Goal: Information Seeking & Learning: Learn about a topic

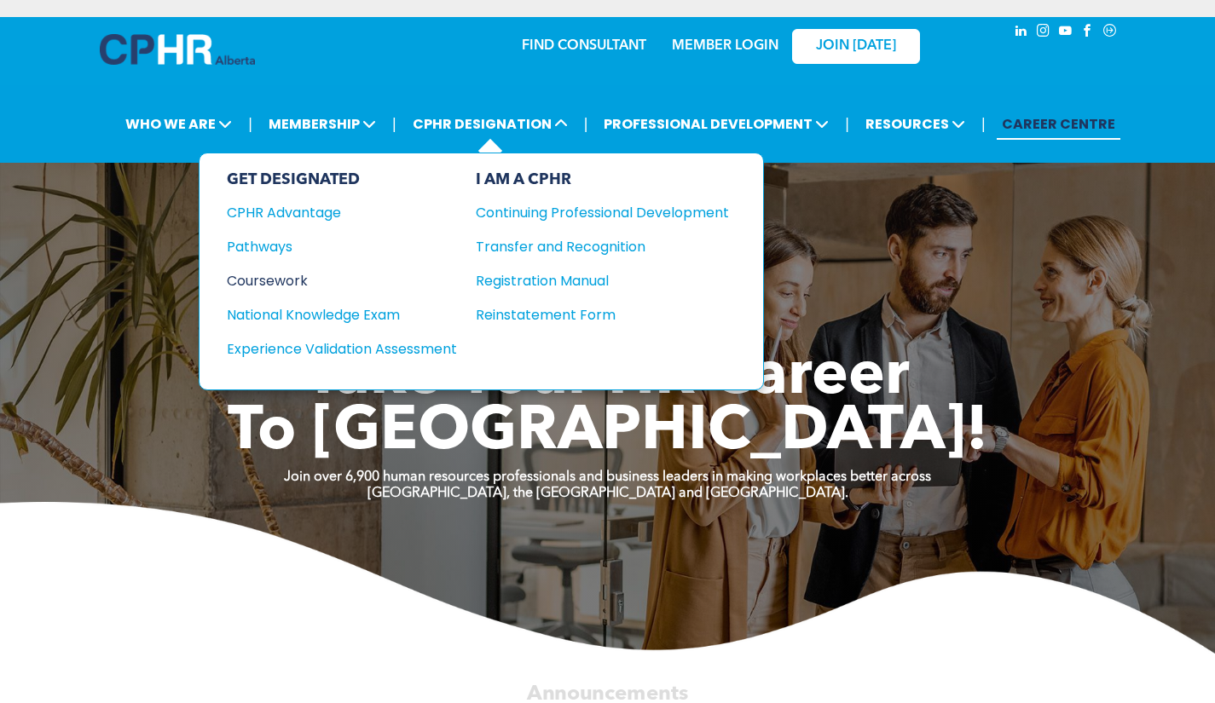
click at [316, 278] on div "Coursework" at bounding box center [330, 280] width 207 height 21
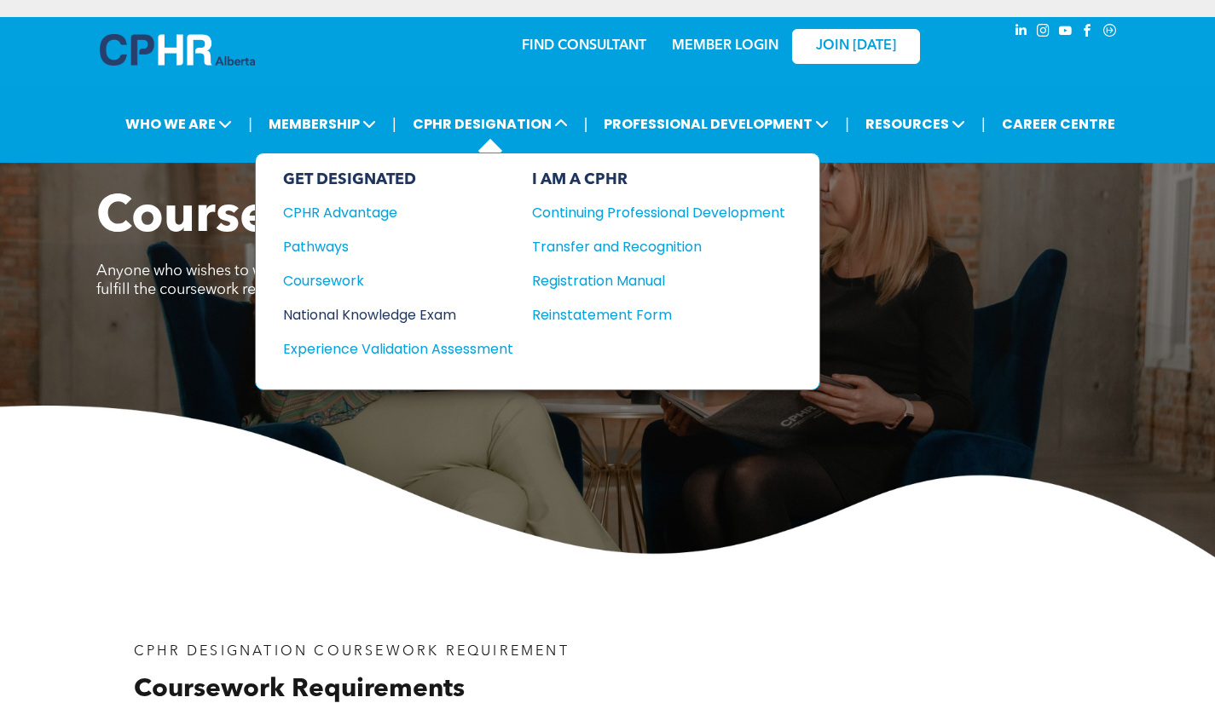
click at [361, 309] on div "National Knowledge Exam" at bounding box center [386, 314] width 207 height 21
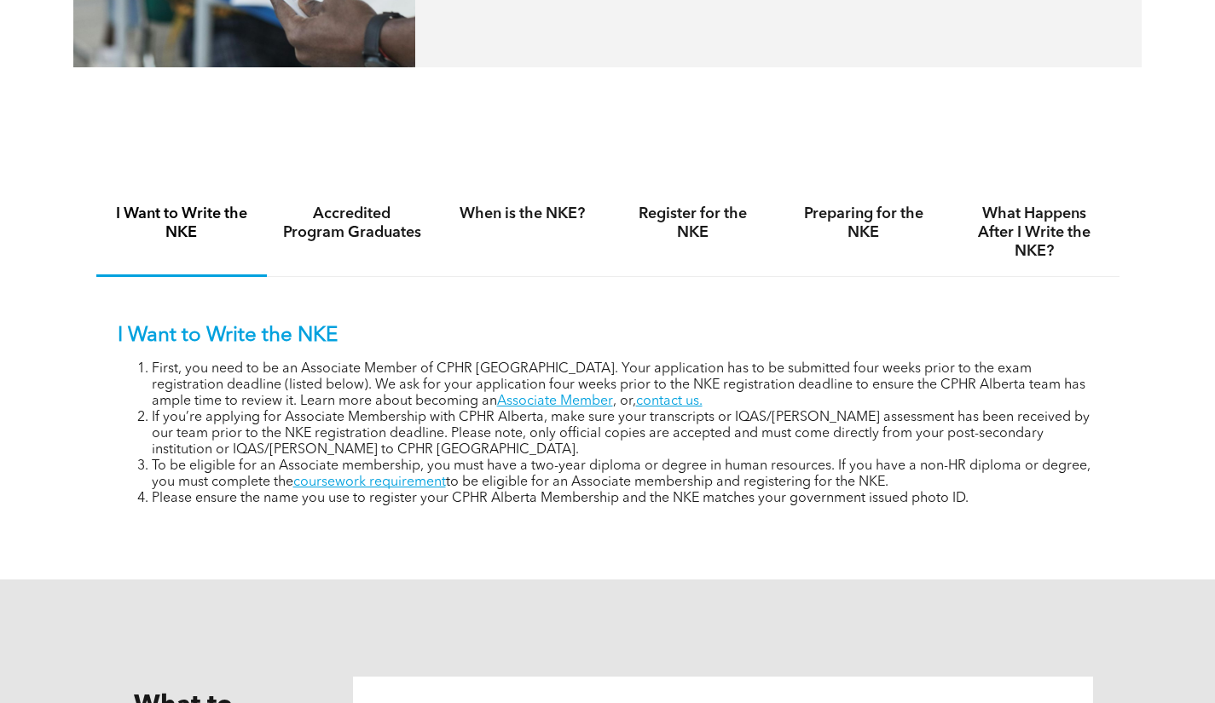
scroll to position [1005, 0]
click at [354, 236] on h4 "Accredited Program Graduates" at bounding box center [352, 224] width 140 height 38
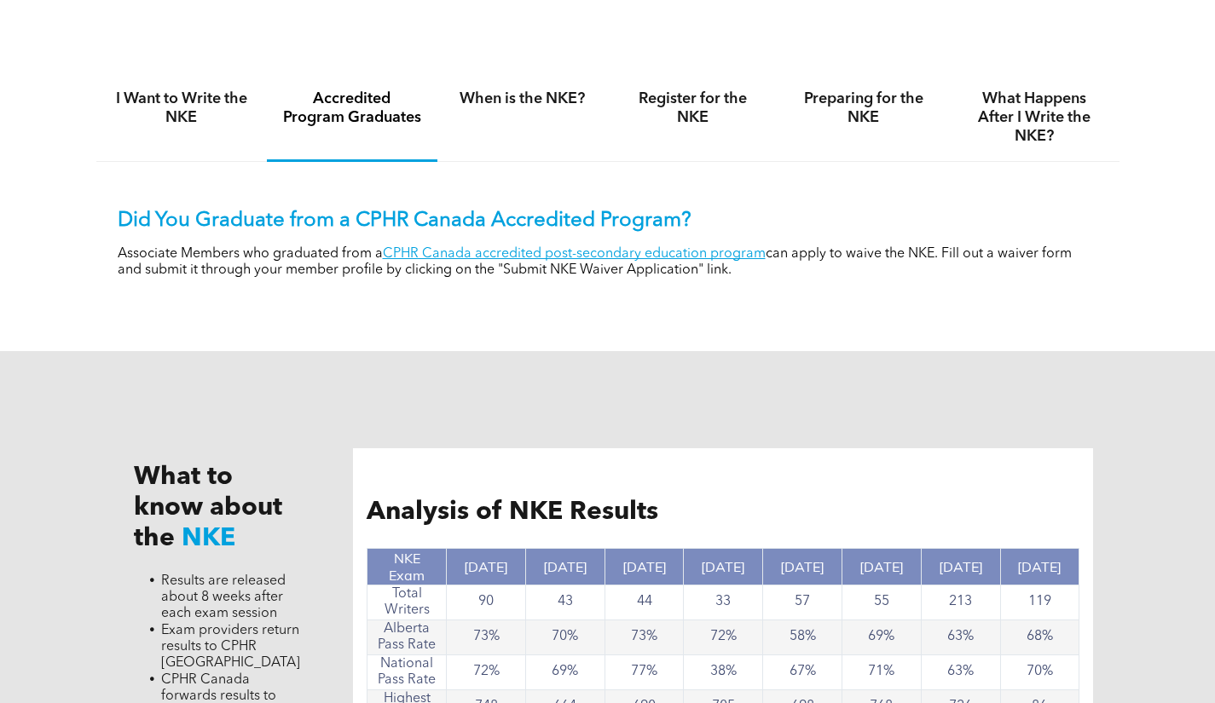
scroll to position [1134, 0]
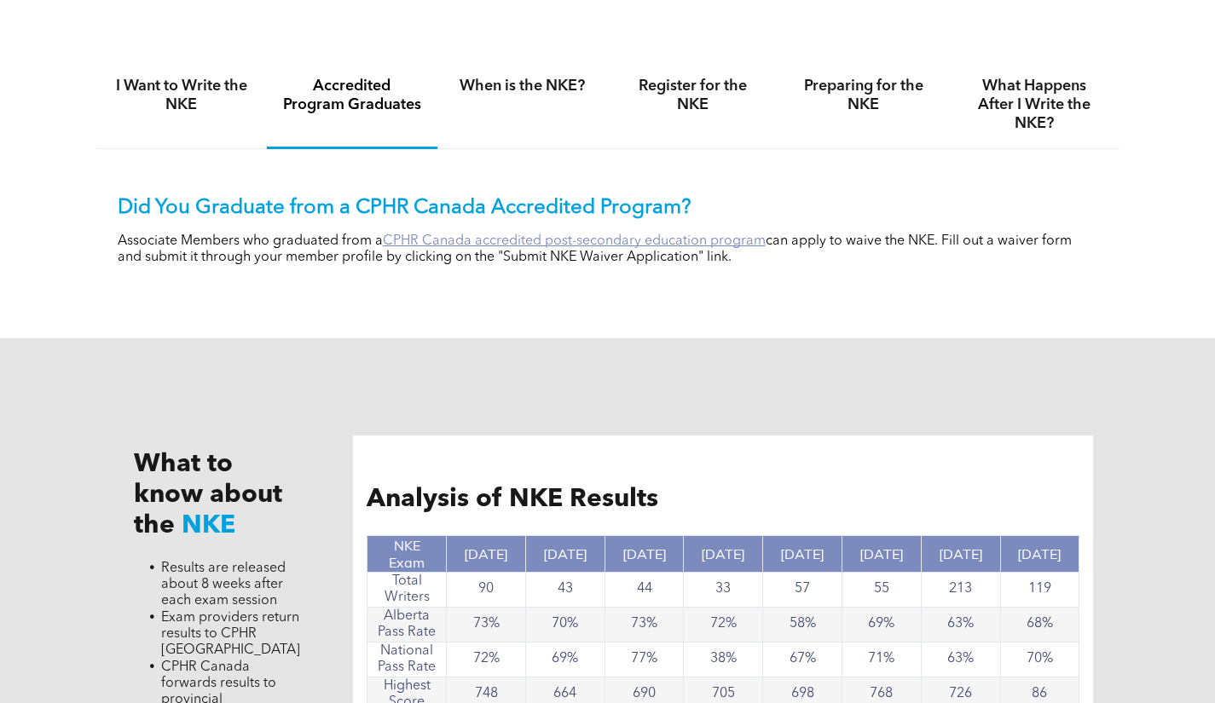
click at [646, 243] on link "CPHR Canada accredited post-secondary education program" at bounding box center [574, 241] width 383 height 14
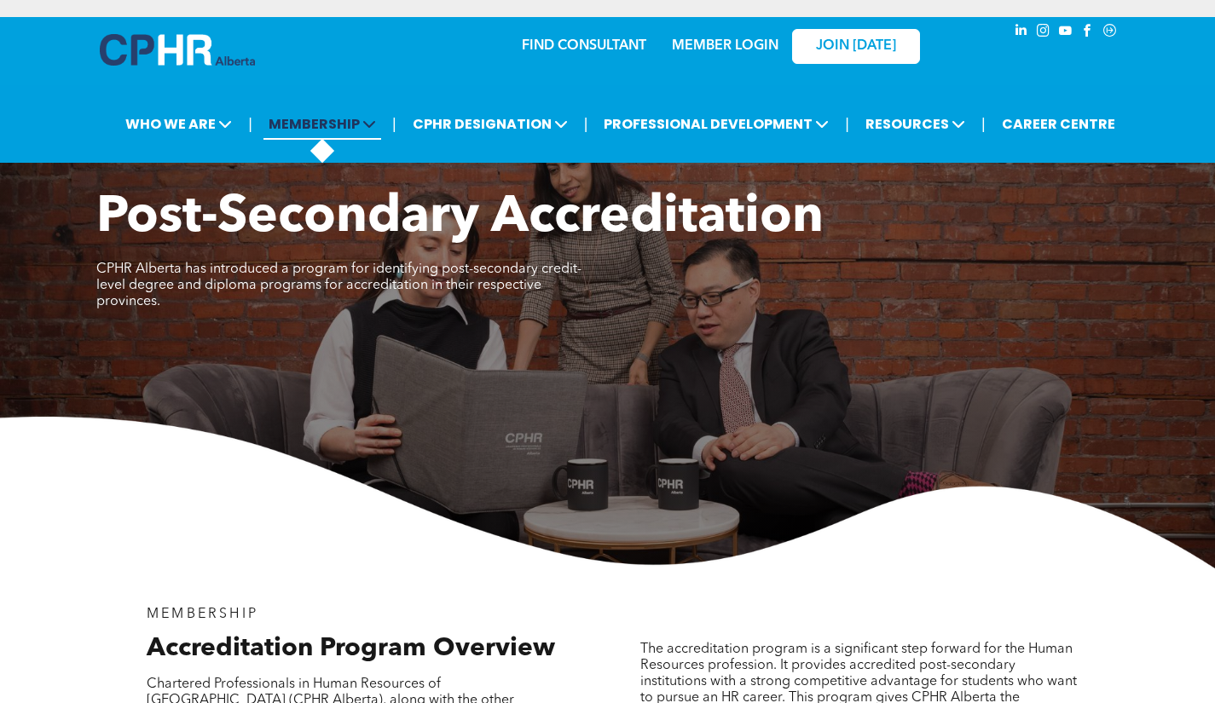
click at [316, 138] on span "MEMBERSHIP" at bounding box center [322, 124] width 118 height 32
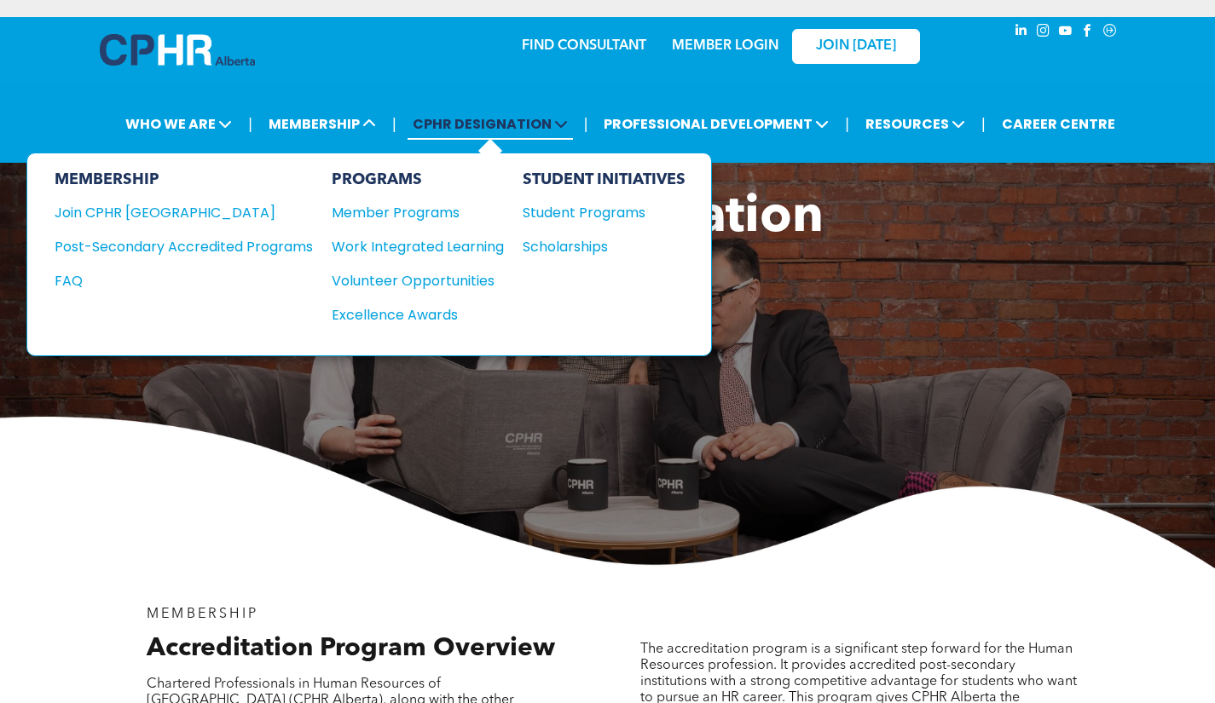
click at [463, 138] on span "CPHR DESIGNATION" at bounding box center [489, 124] width 165 height 32
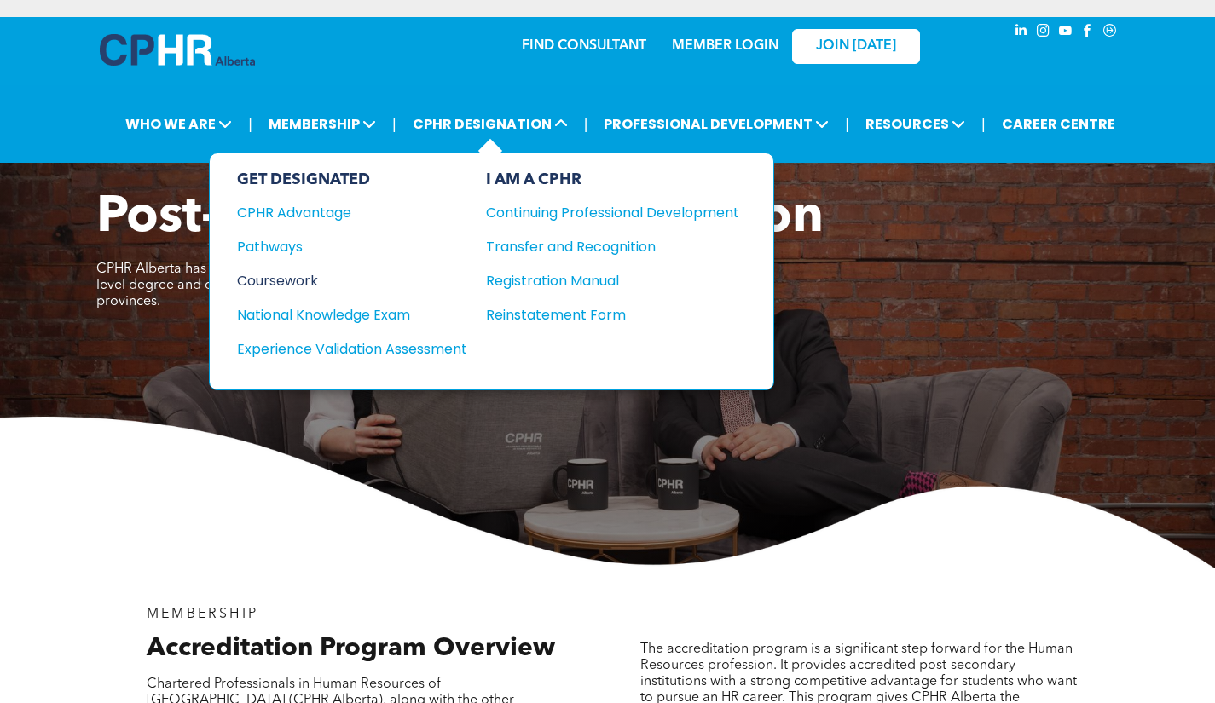
click at [258, 284] on div "Coursework" at bounding box center [340, 280] width 207 height 21
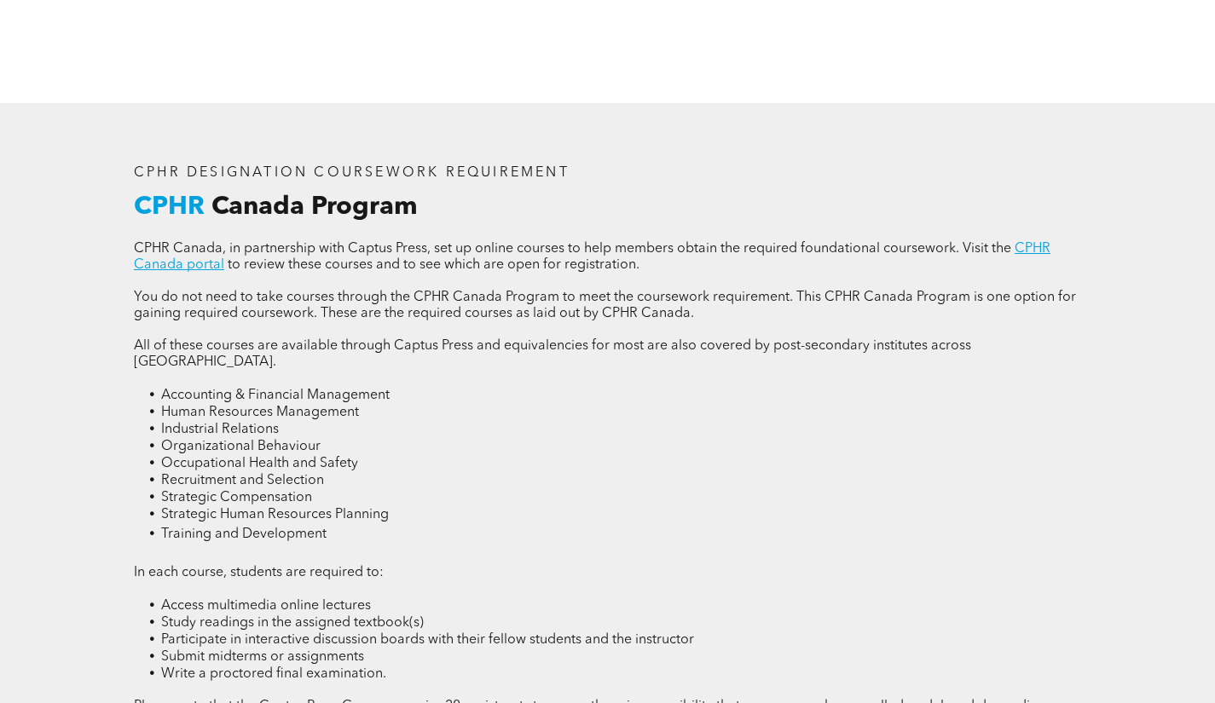
scroll to position [2075, 0]
